Goal: Navigation & Orientation: Understand site structure

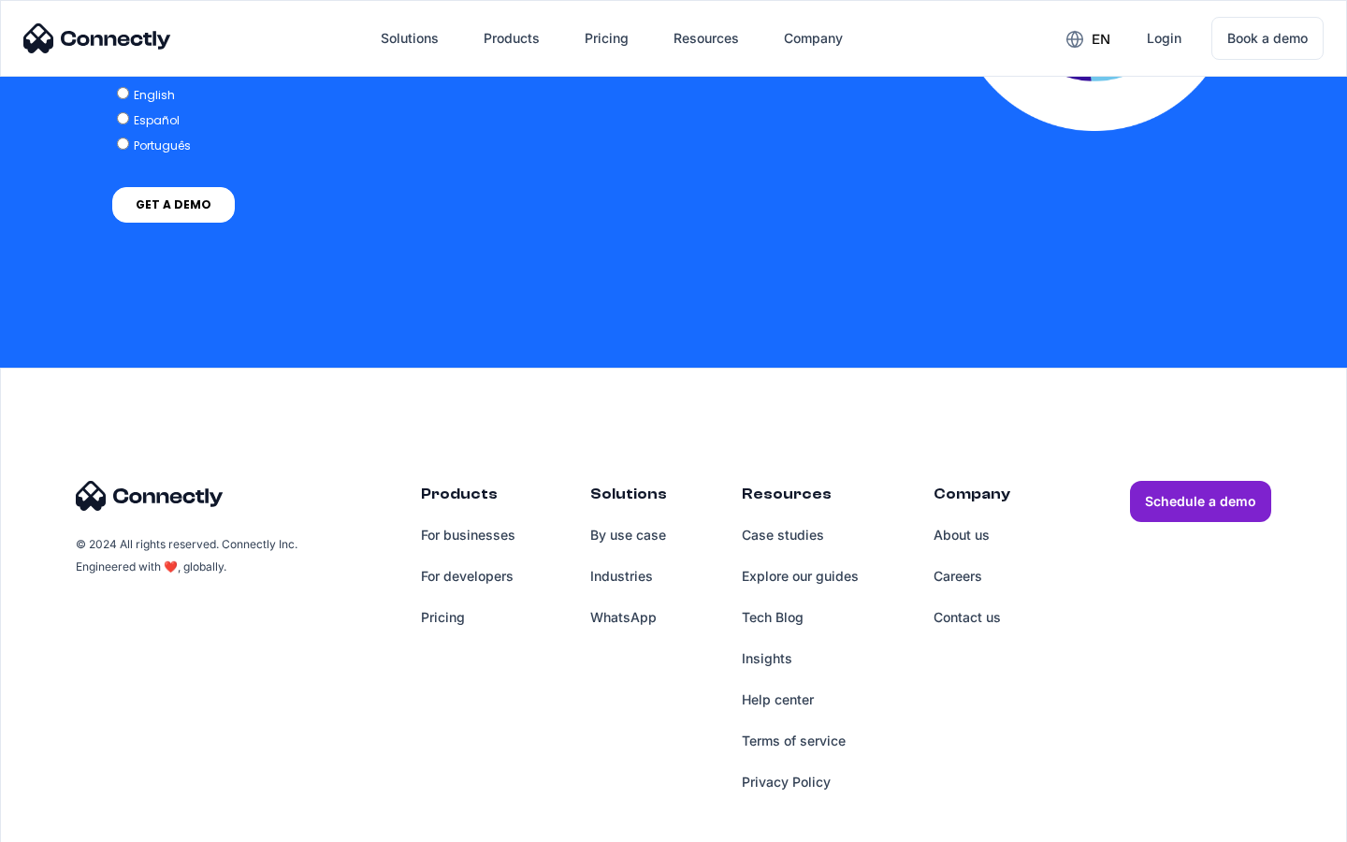
scroll to position [4105, 0]
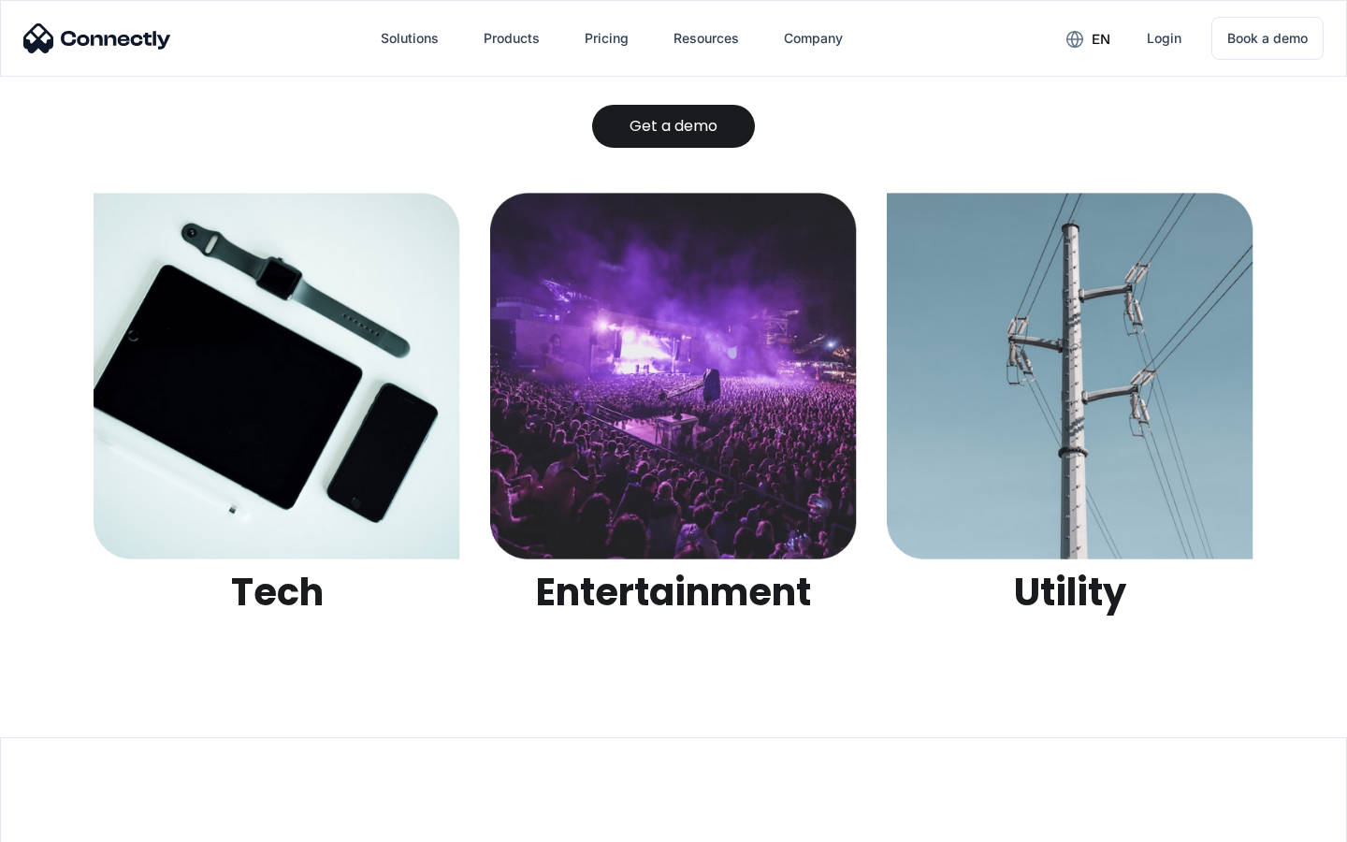
scroll to position [5899, 0]
